Goal: Check status: Check status

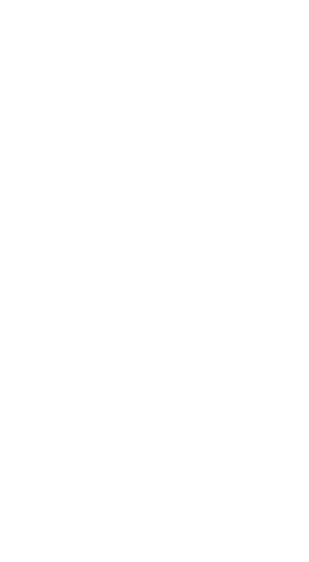
click at [18, 0] on html at bounding box center [154, 0] width 309 height 0
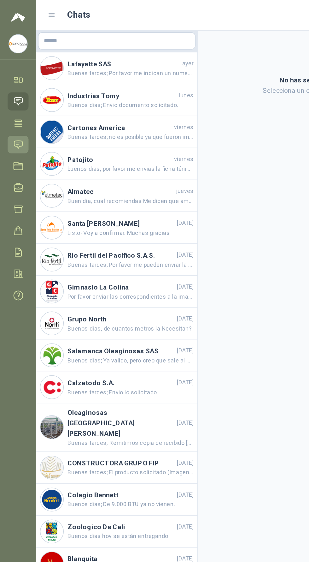
click at [12, 95] on icon at bounding box center [11, 95] width 5 height 5
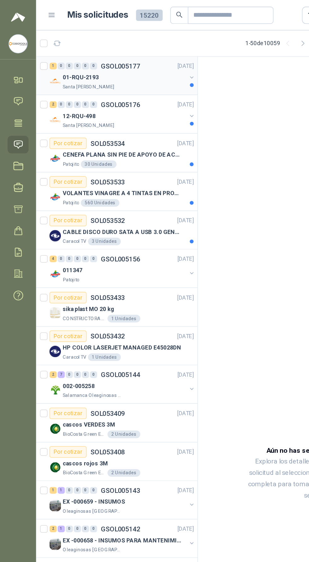
click at [110, 52] on div "01-RQU-2193" at bounding box center [83, 52] width 82 height 8
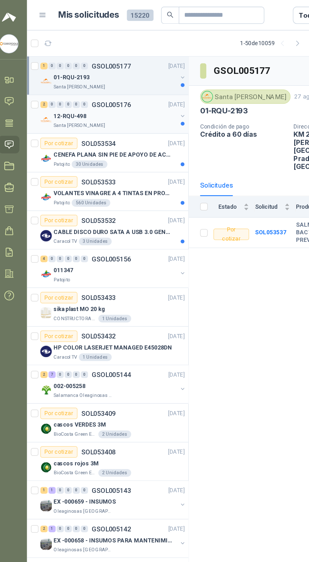
click at [55, 67] on span "0" at bounding box center [56, 69] width 5 height 4
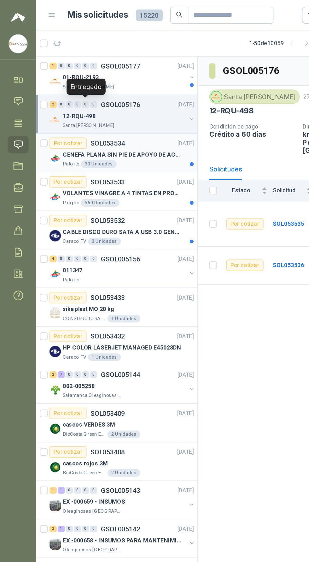
click at [86, 101] on p "CENEFA PLANA SIN PIE DE APOYO DE ACUERDO A LA IMAGEN ADJUNTA" at bounding box center [81, 103] width 79 height 6
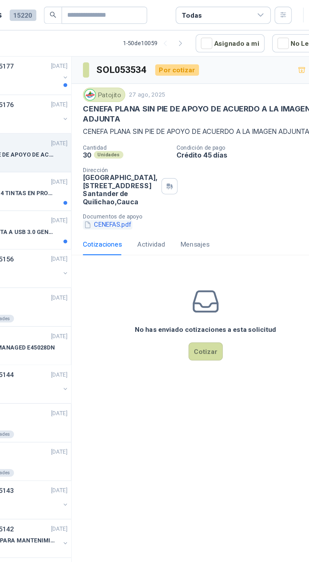
click at [158, 153] on button "CENEFAS.pdf" at bounding box center [155, 149] width 33 height 7
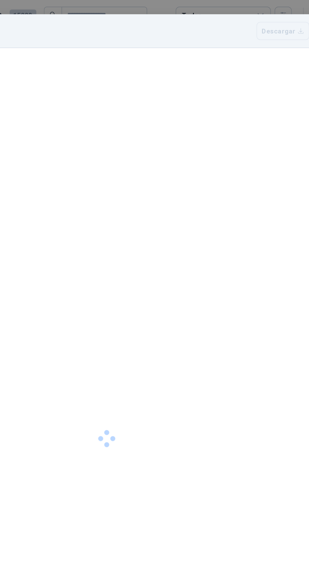
scroll to position [9, 0]
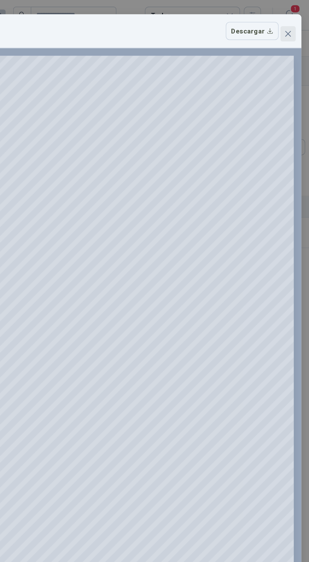
click at [294, 22] on icon "close" at bounding box center [296, 23] width 4 height 4
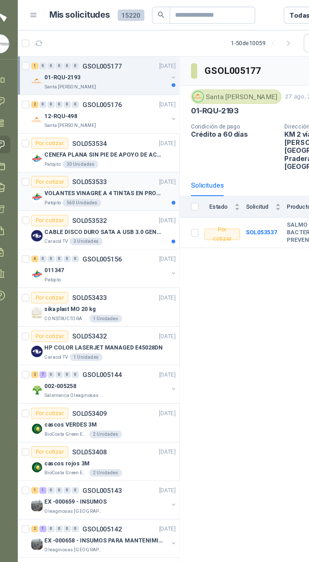
click at [69, 131] on div "VOLANTES VINAGRE A 4 TINTAS EN PROPALCOTE VER ARCHIVO ADJUNTO" at bounding box center [85, 128] width 87 height 8
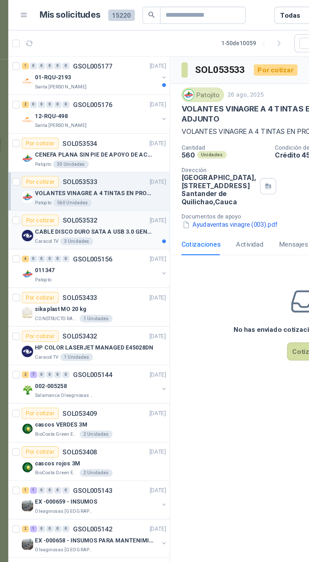
click at [68, 151] on p "CABLE DISCO DURO SATA A USB 3.0 GENERICO" at bounding box center [81, 154] width 79 height 6
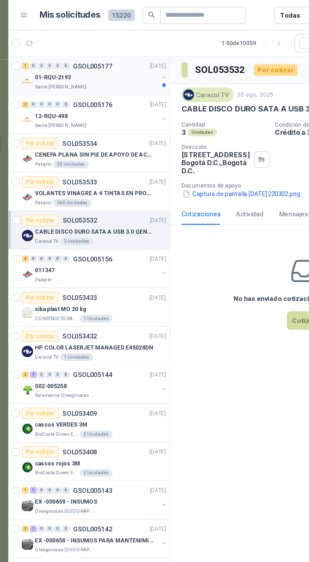
click at [70, 49] on div "01-RQU-2193" at bounding box center [83, 52] width 82 height 8
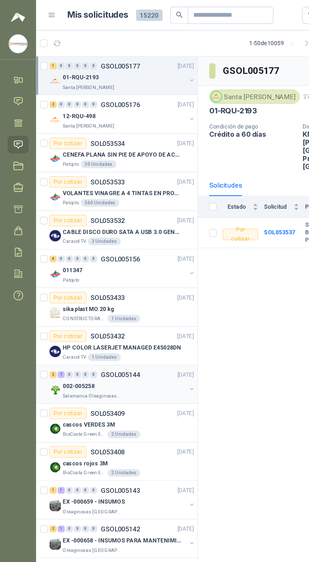
click at [87, 250] on p "GSOL005144" at bounding box center [80, 248] width 26 height 4
